Goal: Navigation & Orientation: Go to known website

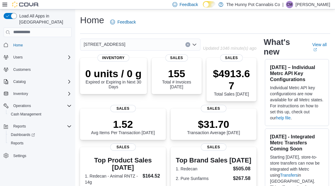
scroll to position [193, 0]
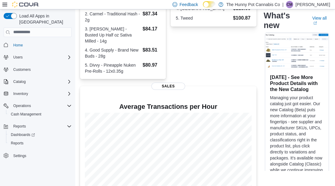
scroll to position [204, 0]
